Goal: Information Seeking & Learning: Understand process/instructions

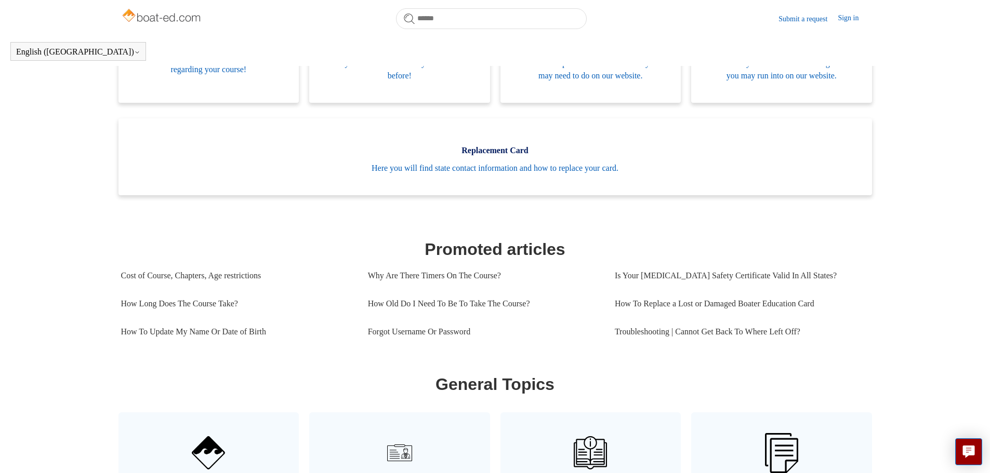
scroll to position [283, 0]
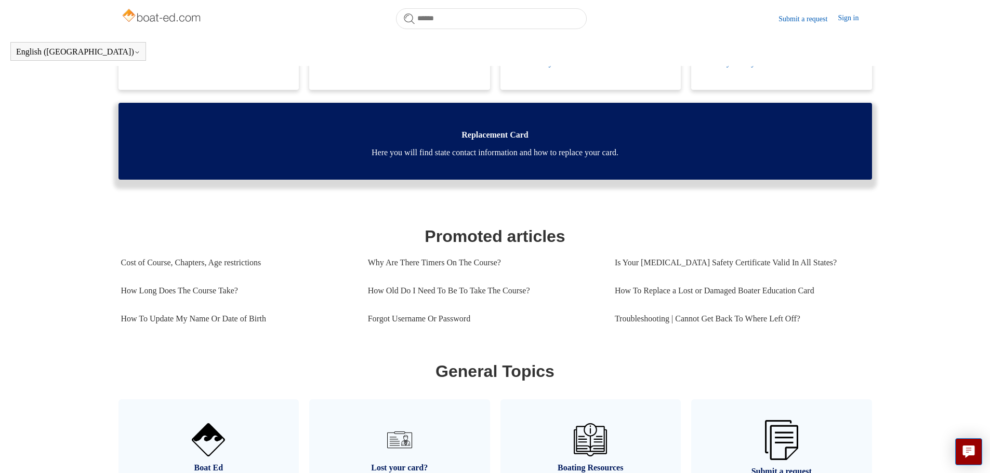
click at [489, 159] on span "Here you will find state contact information and how to replace your card." at bounding box center [495, 153] width 722 height 12
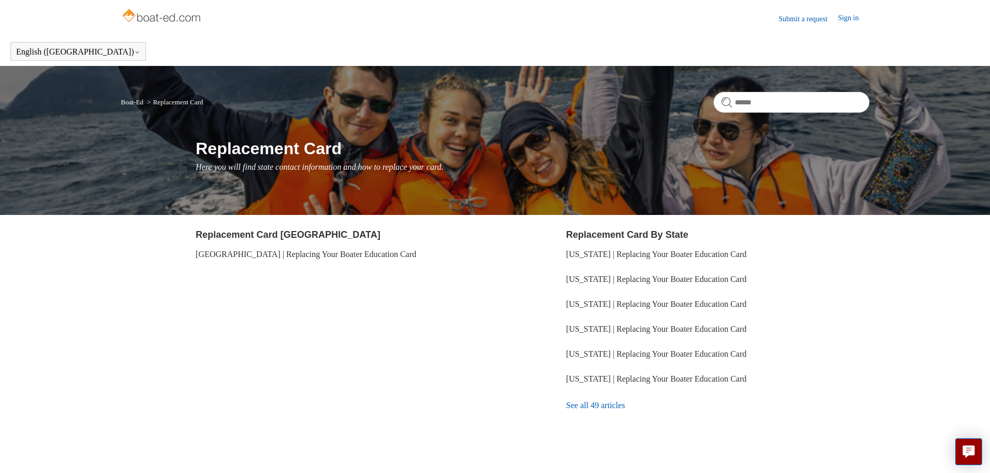
click at [336, 249] on li "[GEOGRAPHIC_DATA] | Replacing Your Boater Education Card" at bounding box center [347, 254] width 303 height 25
click at [336, 253] on link "[GEOGRAPHIC_DATA] | Replacing Your Boater Education Card" at bounding box center [306, 254] width 221 height 9
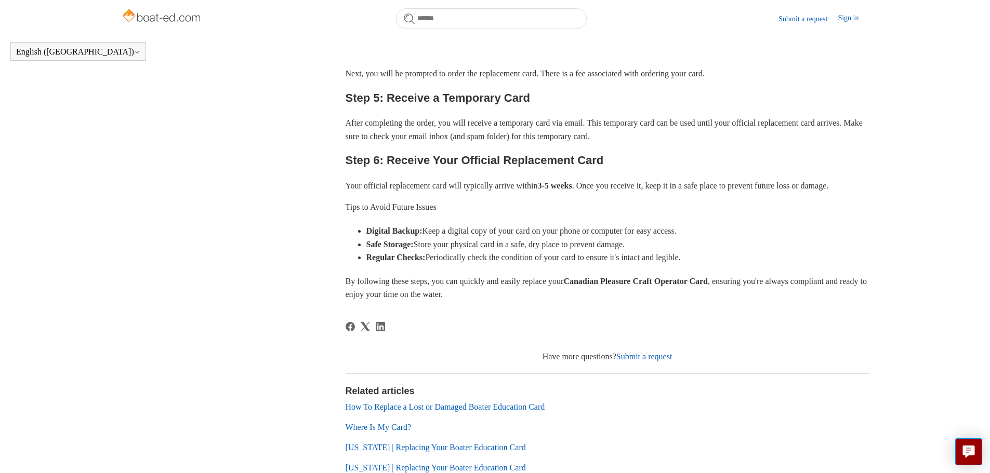
scroll to position [439, 0]
